Goal: Task Accomplishment & Management: Use online tool/utility

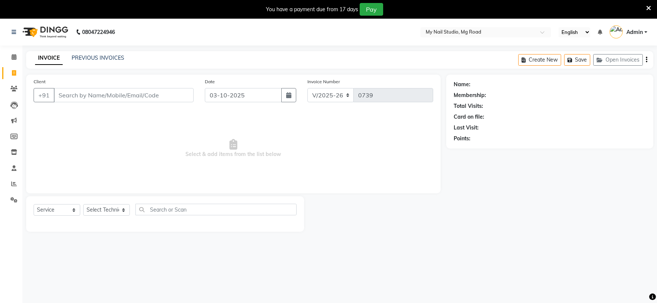
select select "6915"
select select "service"
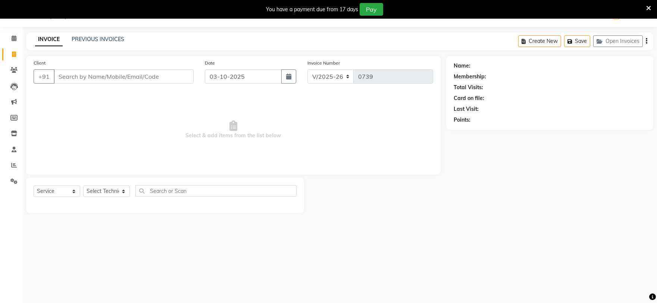
click at [98, 73] on input "Client" at bounding box center [124, 76] width 140 height 14
type input "8"
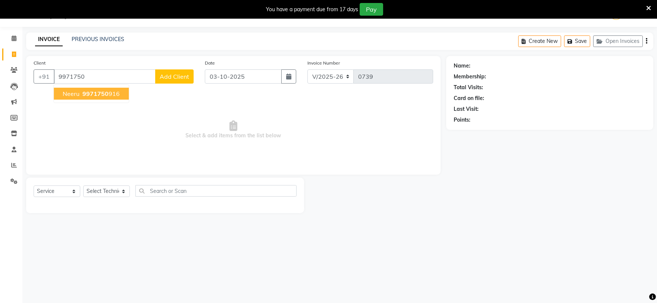
click at [95, 95] on span "9971750" at bounding box center [95, 93] width 26 height 7
type input "9971750916"
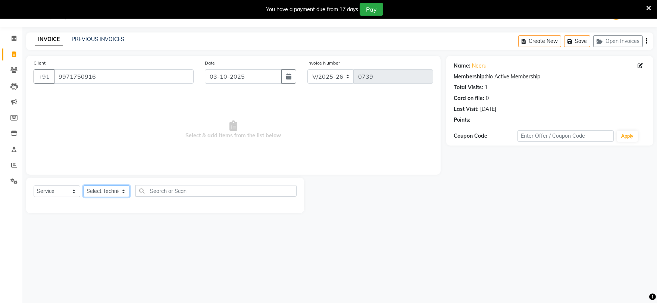
click at [97, 191] on select "Select Technician [PERSON_NAME] [PERSON_NAME] MANAGER [PERSON_NAME]" at bounding box center [106, 191] width 47 height 12
select select "88048"
click at [83, 186] on select "Select Technician [PERSON_NAME] [PERSON_NAME] MANAGER [PERSON_NAME]" at bounding box center [106, 191] width 47 height 12
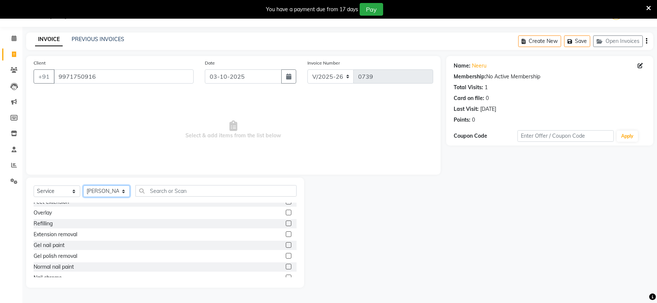
scroll to position [41, 0]
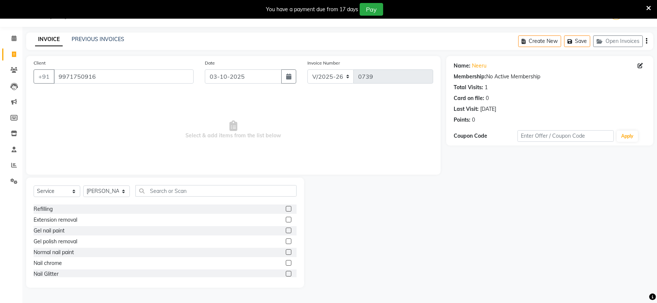
click at [286, 251] on label at bounding box center [289, 252] width 6 height 6
click at [286, 251] on input "checkbox" at bounding box center [288, 252] width 5 height 5
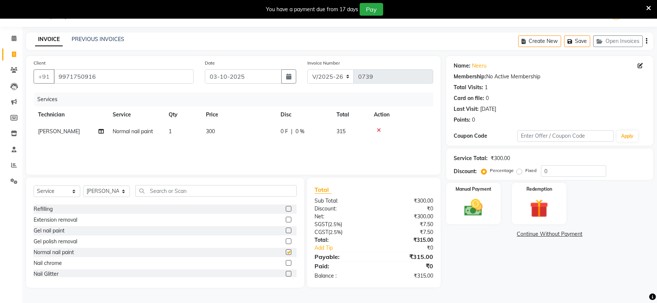
checkbox input "false"
click at [286, 253] on label at bounding box center [289, 254] width 6 height 6
click at [286, 253] on input "checkbox" at bounding box center [288, 254] width 5 height 5
checkbox input "false"
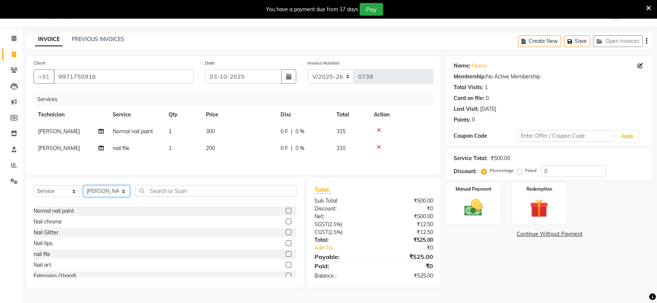
click at [110, 193] on select "Select Technician [PERSON_NAME] [PERSON_NAME] MANAGER [PERSON_NAME]" at bounding box center [106, 191] width 47 height 12
select select "84162"
click at [83, 187] on select "Select Technician [PERSON_NAME] [PERSON_NAME] MANAGER [PERSON_NAME]" at bounding box center [106, 191] width 47 height 12
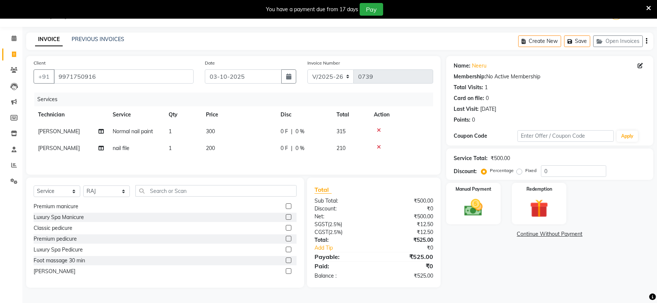
click at [286, 241] on label at bounding box center [289, 239] width 6 height 6
click at [286, 241] on input "checkbox" at bounding box center [288, 238] width 5 height 5
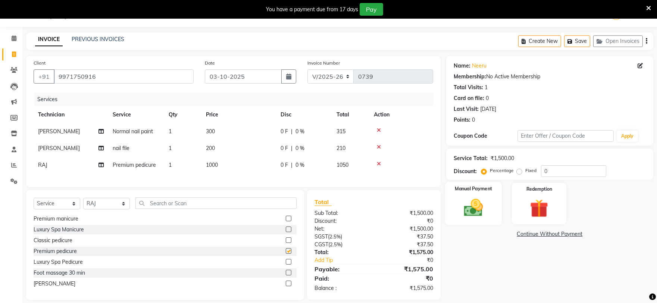
checkbox input "false"
click at [474, 211] on img at bounding box center [473, 208] width 31 height 22
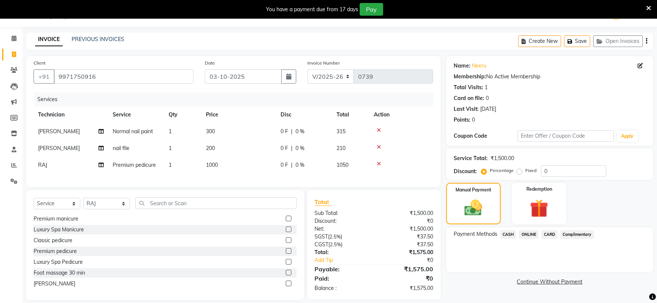
click at [519, 231] on span "ONLINE" at bounding box center [528, 234] width 19 height 9
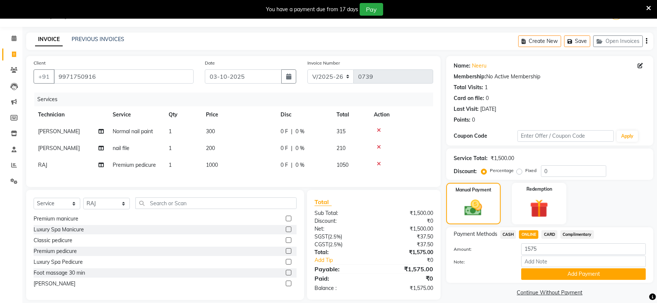
click at [543, 267] on div "Note:" at bounding box center [549, 262] width 203 height 13
click at [543, 270] on button "Add Payment" at bounding box center [583, 274] width 125 height 12
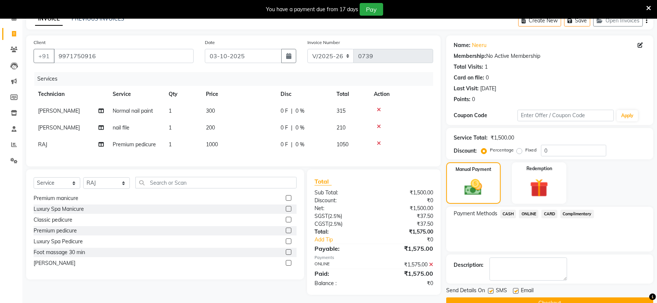
scroll to position [56, 0]
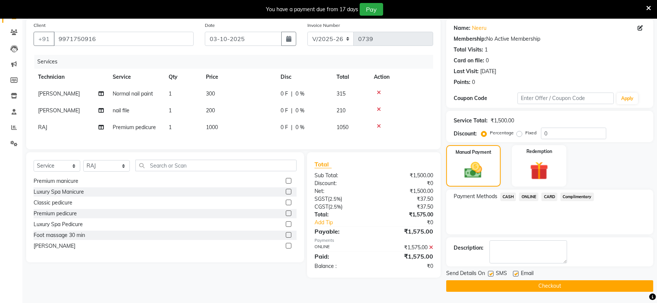
click at [542, 286] on button "Checkout" at bounding box center [549, 286] width 207 height 12
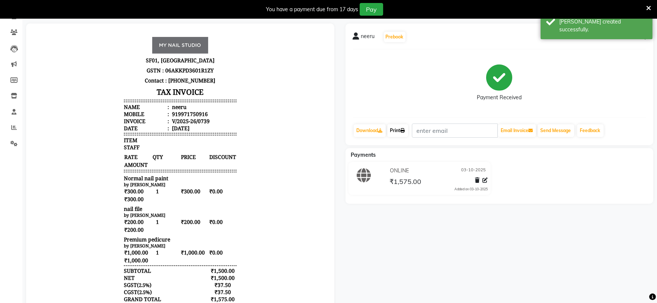
click at [397, 130] on link "Print" at bounding box center [397, 130] width 21 height 13
select select "service"
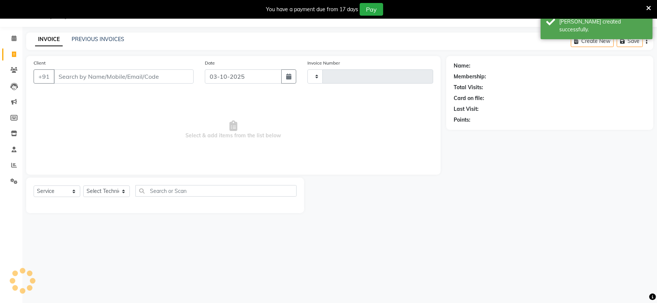
scroll to position [19, 0]
type input "0740"
select select "6915"
